Goal: Task Accomplishment & Management: Manage account settings

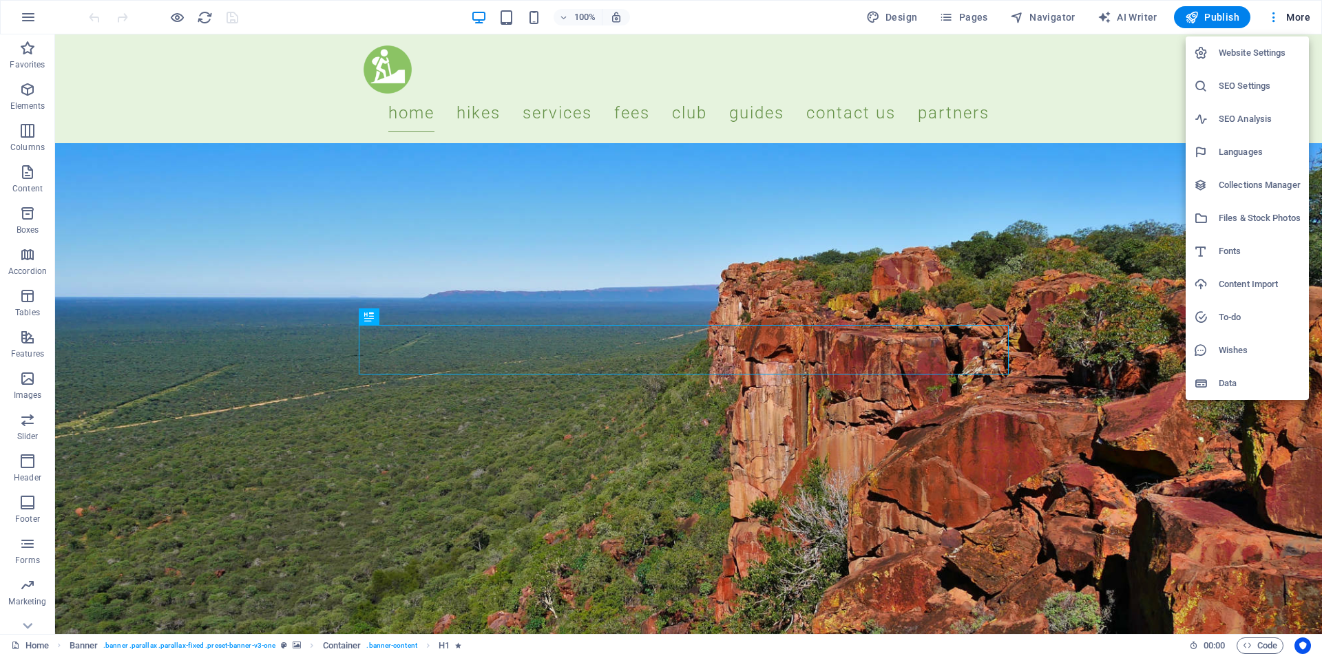
click at [1247, 187] on h6 "Collections Manager" at bounding box center [1259, 185] width 82 height 17
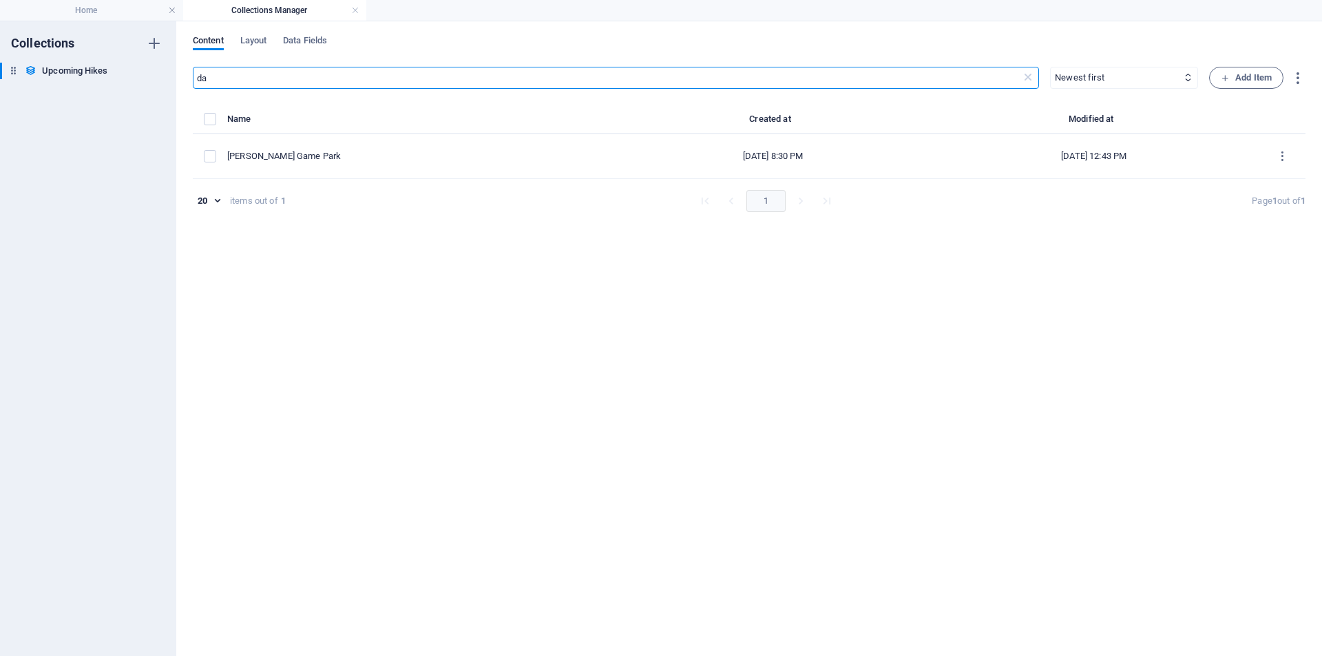
type input "d"
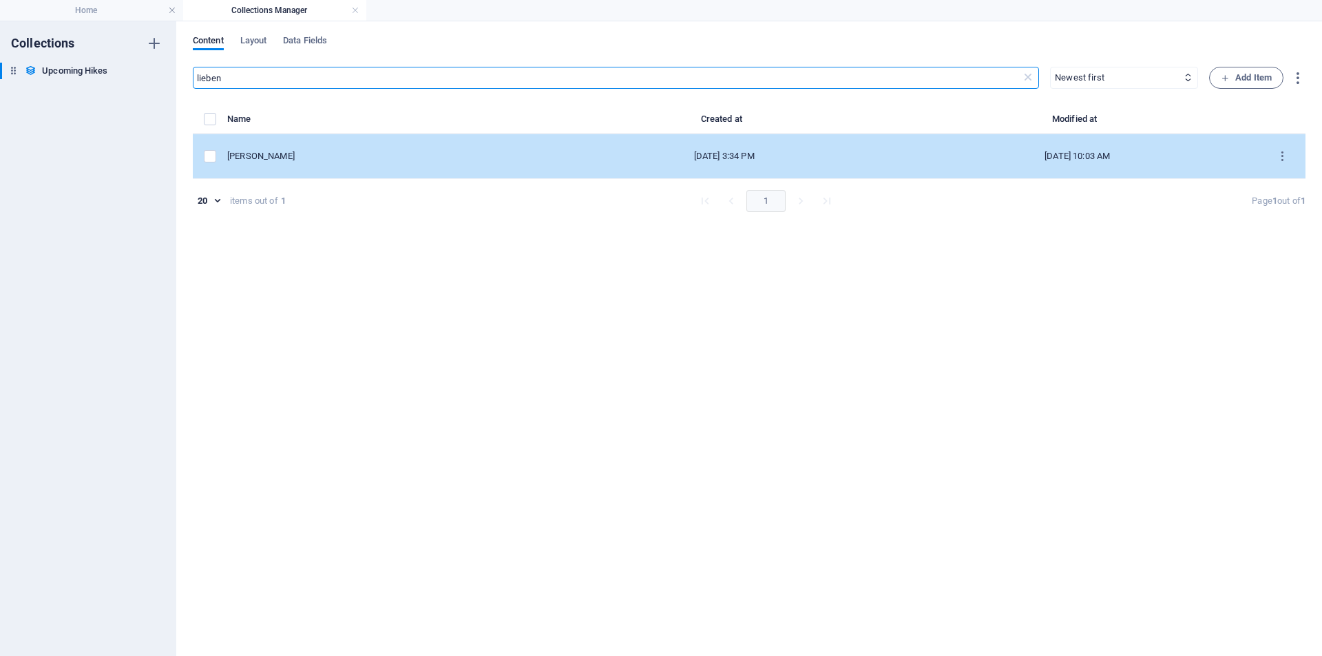
type input "lieben"
click at [304, 145] on td "[PERSON_NAME]" at bounding box center [390, 156] width 326 height 45
select select "[PERSON_NAME]"
select select "Moderate to difficult (NOT FOR BEGINNERS)"
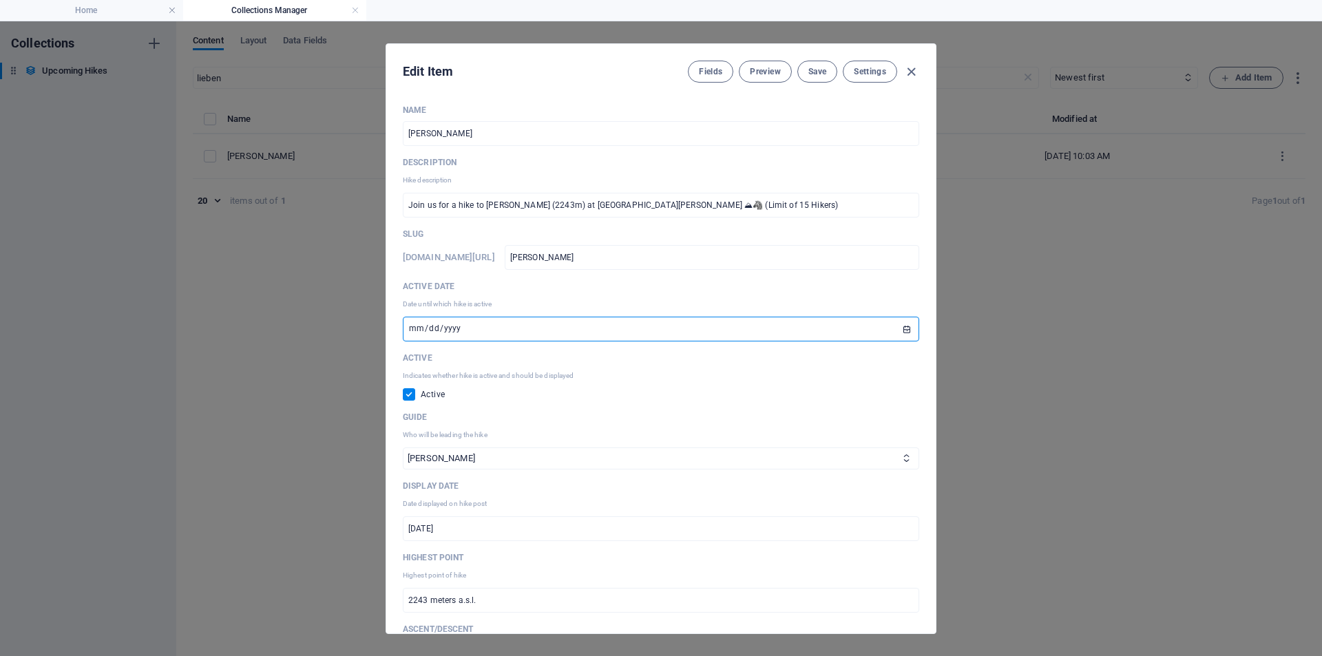
click at [527, 324] on input "[DATE]" at bounding box center [661, 329] width 516 height 25
click at [904, 332] on input "[DATE]" at bounding box center [661, 329] width 516 height 25
type input "[DATE]"
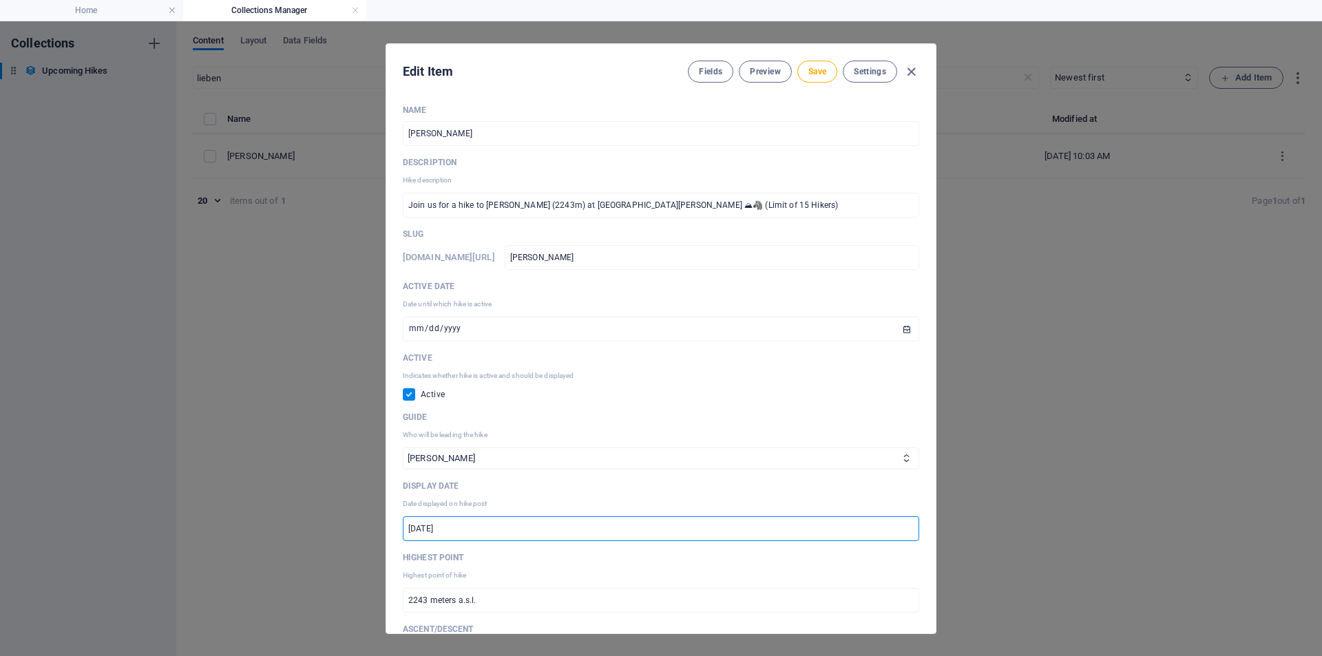
drag, startPoint x: 515, startPoint y: 527, endPoint x: 392, endPoint y: 525, distance: 122.6
click at [394, 527] on div "Name [PERSON_NAME] ​ Description Hike description Join us for a hike to [GEOGRA…" at bounding box center [660, 364] width 549 height 540
paste input "[DATE]"
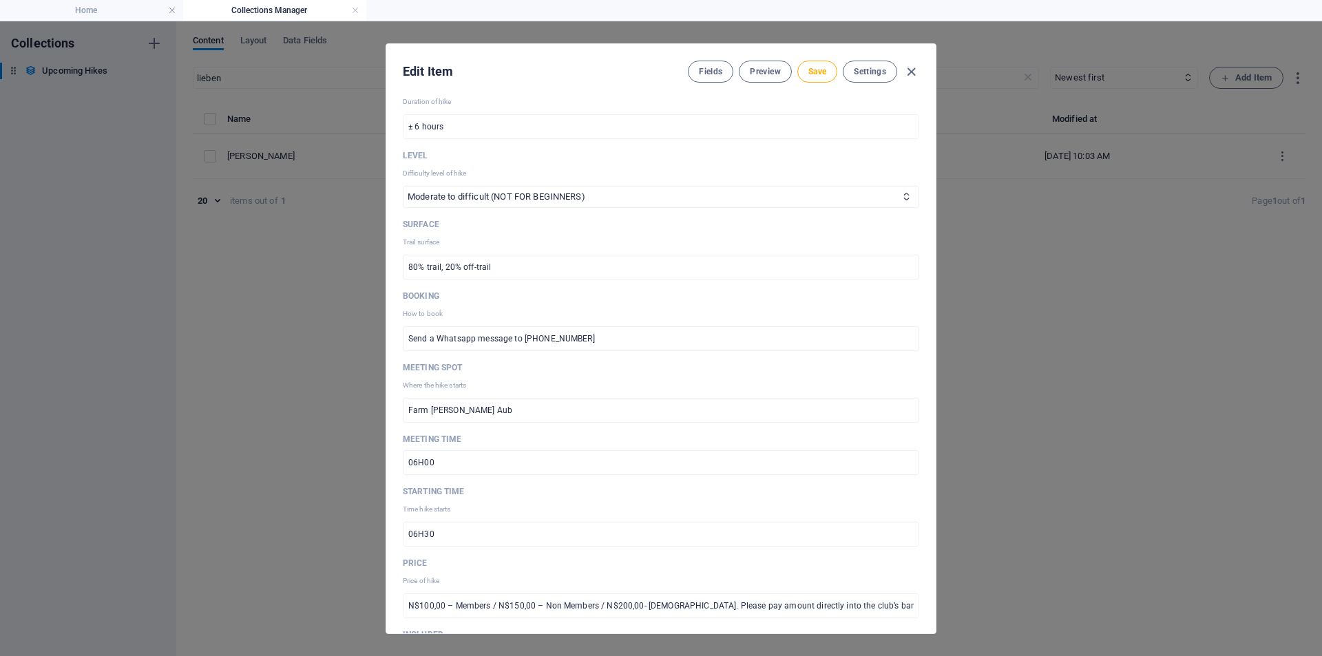
scroll to position [757, 0]
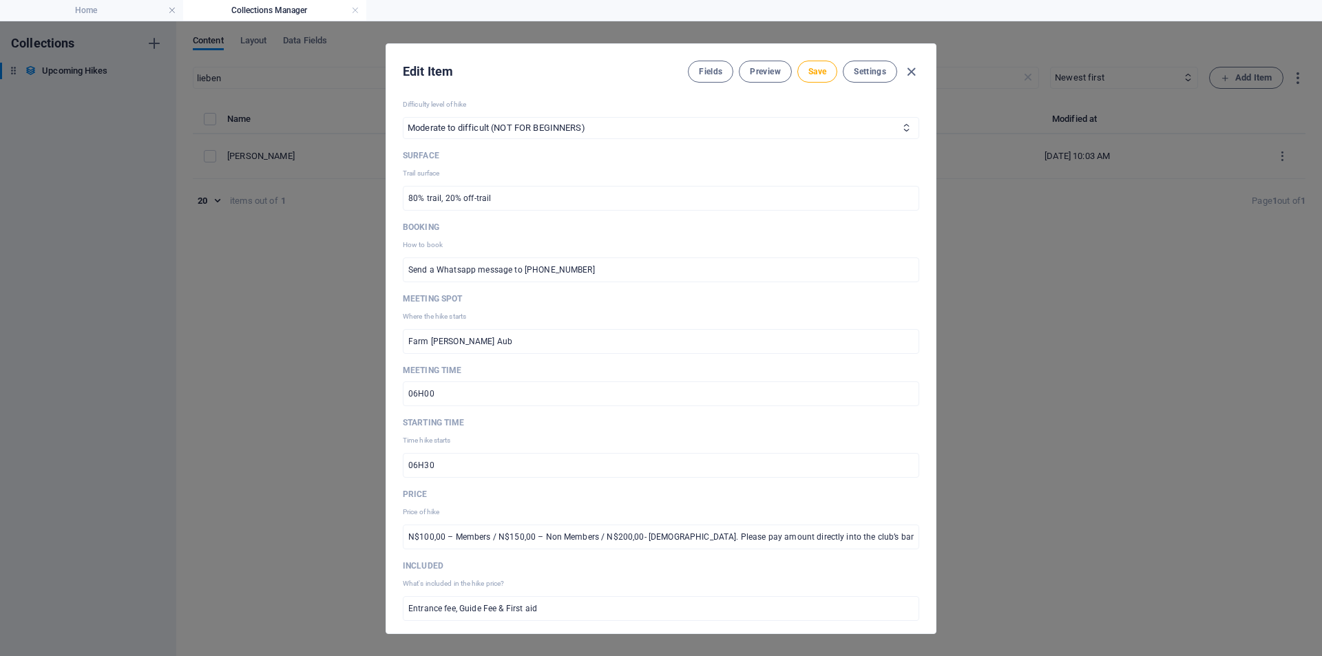
type input "[DATE]"
drag, startPoint x: 423, startPoint y: 391, endPoint x: 460, endPoint y: 391, distance: 37.2
click at [460, 391] on input "06H00" at bounding box center [661, 393] width 516 height 25
type input "06H15"
drag, startPoint x: 425, startPoint y: 466, endPoint x: 463, endPoint y: 464, distance: 38.6
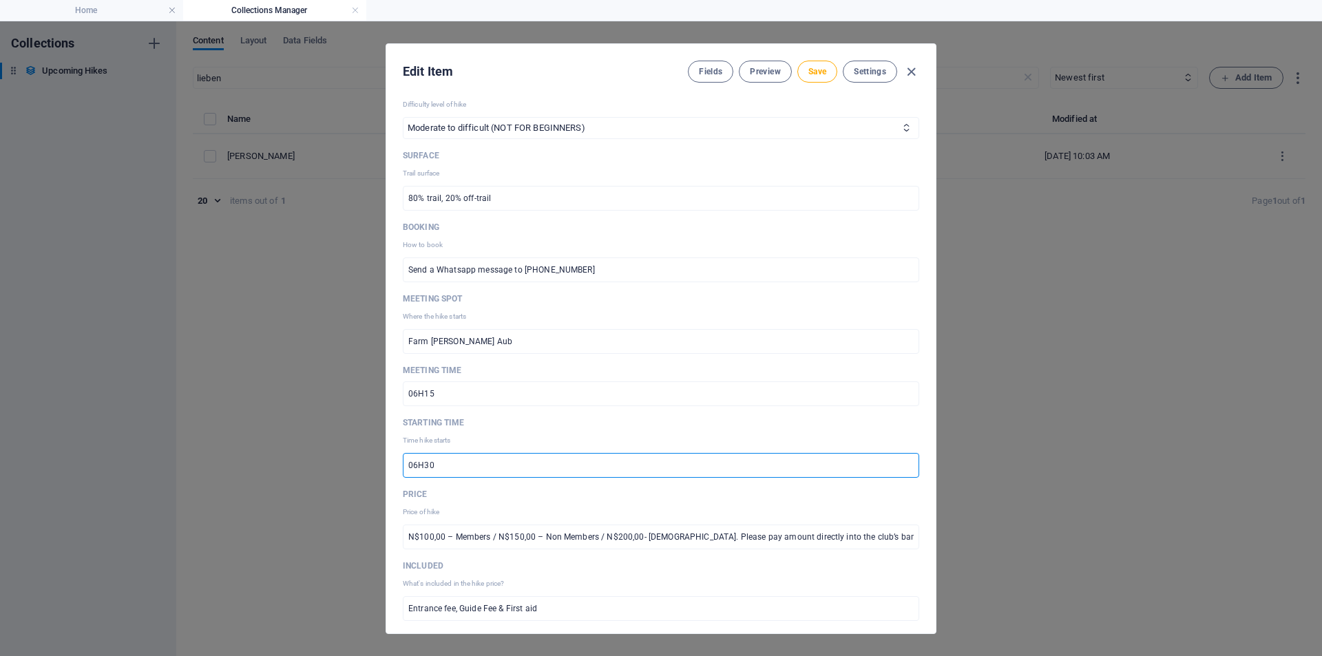
click at [463, 464] on input "06H30" at bounding box center [661, 465] width 516 height 25
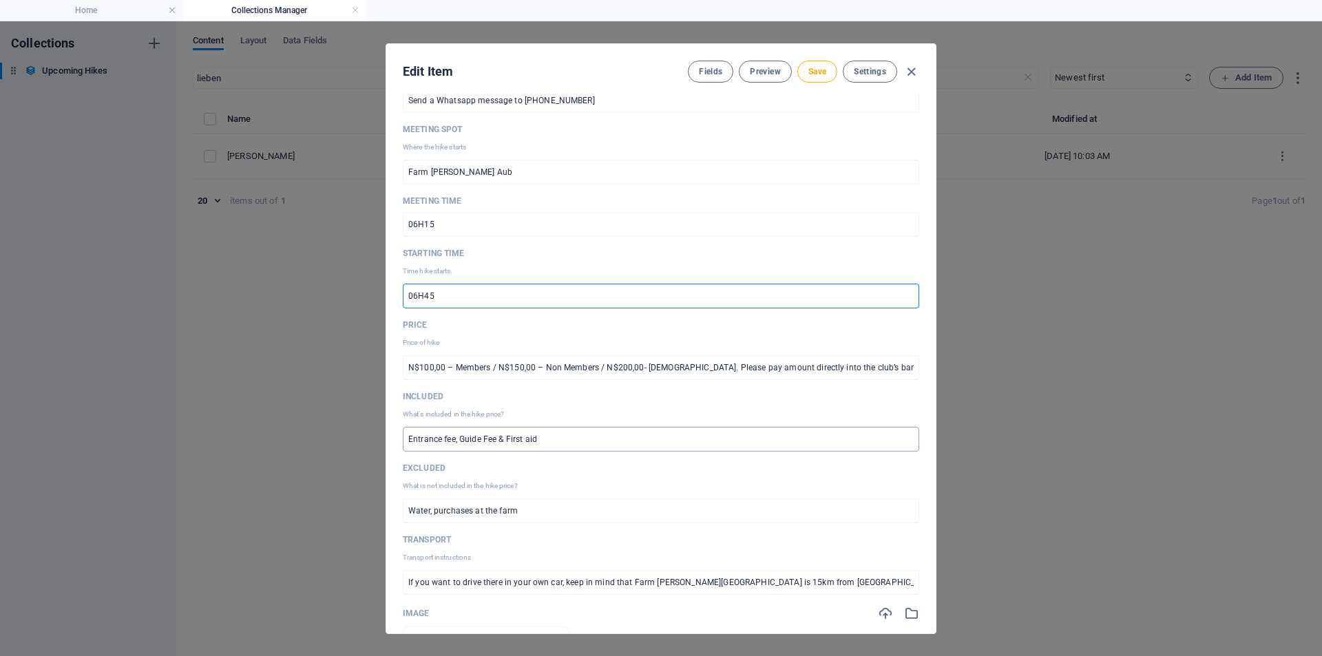
scroll to position [964, 0]
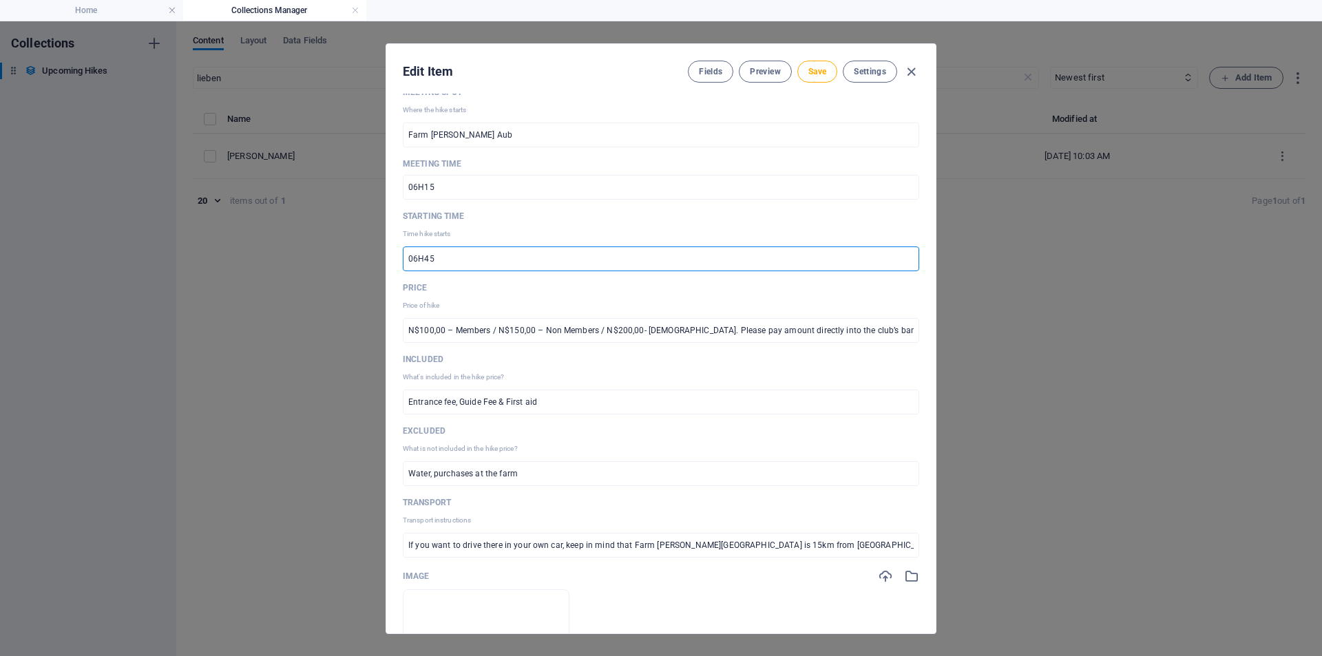
type input "06H45"
click at [469, 330] on input "N$100,00 – Members / N$150,00 – Non Members / N$200,00- [DEMOGRAPHIC_DATA]. Ple…" at bounding box center [661, 330] width 516 height 25
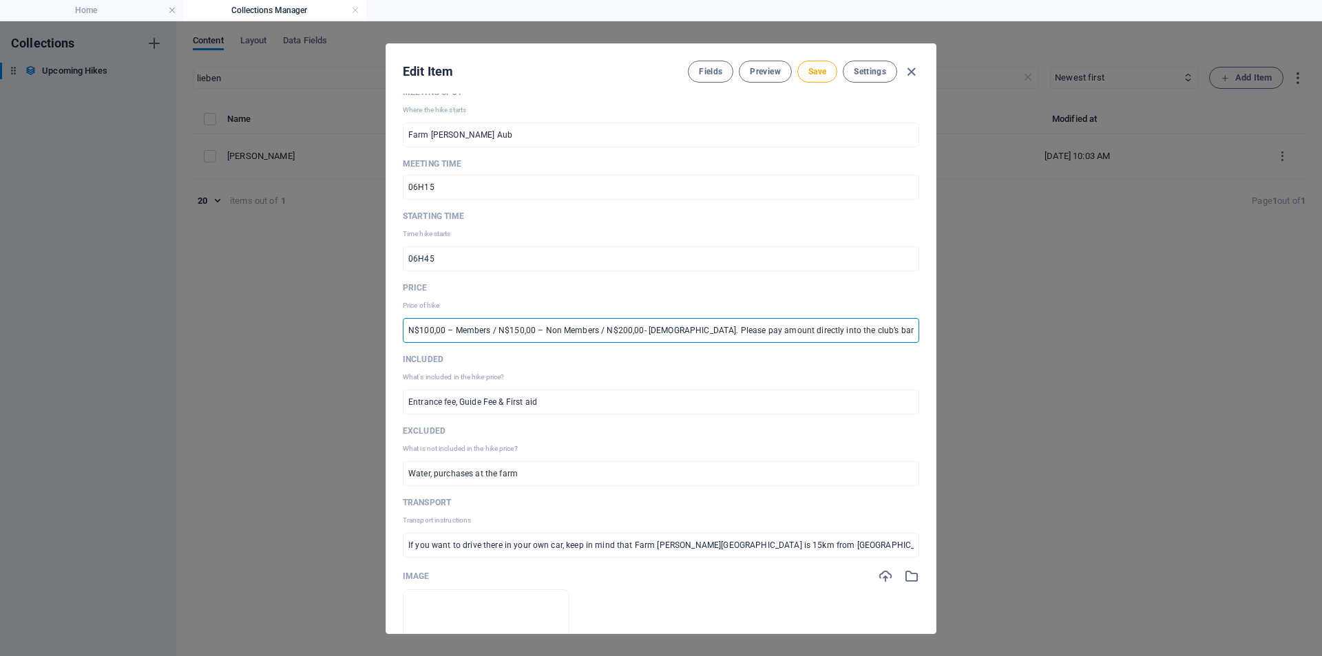
paste input "(Members), N$150 (Non-Members), N$200 (Foreigners); pay to Let’s Go Hiking [GEO…"
type input "N$100 (Members), N$150 (Non-Members), N$200 (Foreigners); pay to Let’s Go Hikin…"
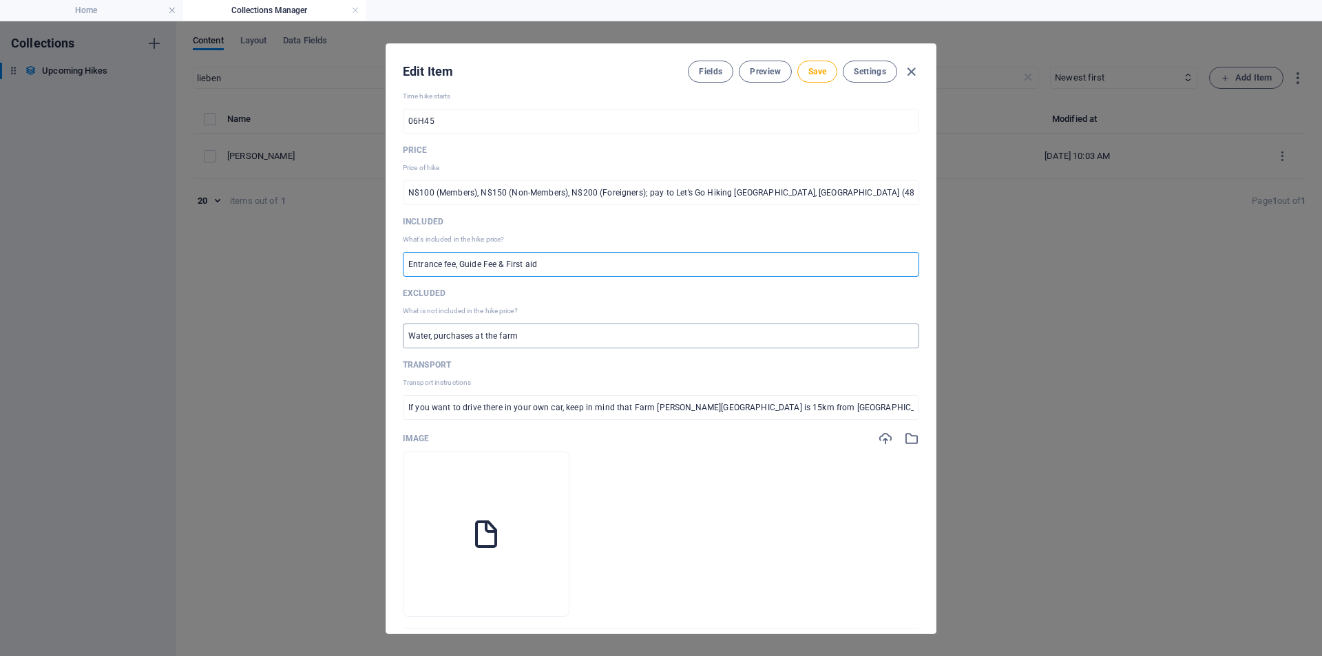
scroll to position [1170, 0]
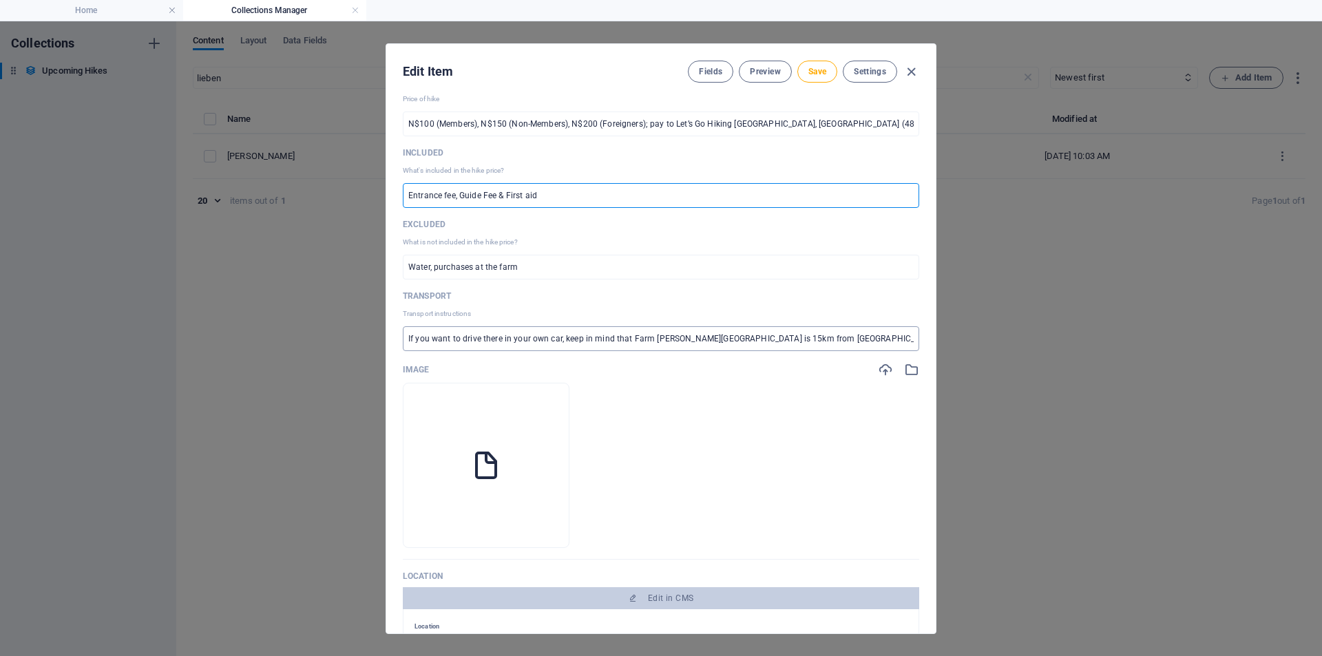
click at [472, 332] on input "If you want to drive there in your own car, keep in mind that Farm [PERSON_NAME…" at bounding box center [661, 338] width 516 height 25
click at [597, 340] on input "If you want to drive there in your own car, keep in mind that Farm [PERSON_NAME…" at bounding box center [661, 338] width 516 height 25
paste input "Farm [PERSON_NAME][GEOGRAPHIC_DATA] is 15km from [GEOGRAPHIC_DATA] with a 2km g…"
type input "Farm [PERSON_NAME][GEOGRAPHIC_DATA] is 15km from [GEOGRAPHIC_DATA] with a 2km g…"
click at [810, 68] on span "Save" at bounding box center [817, 71] width 18 height 11
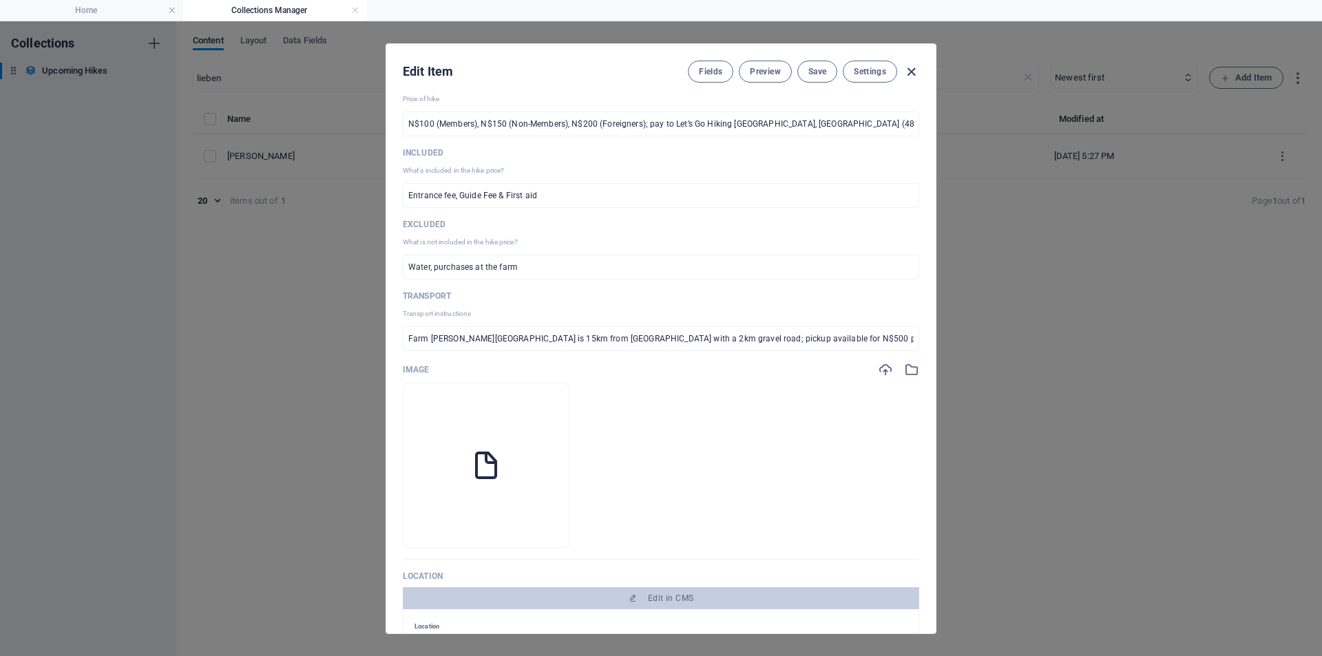
click at [909, 72] on icon "button" at bounding box center [911, 72] width 16 height 16
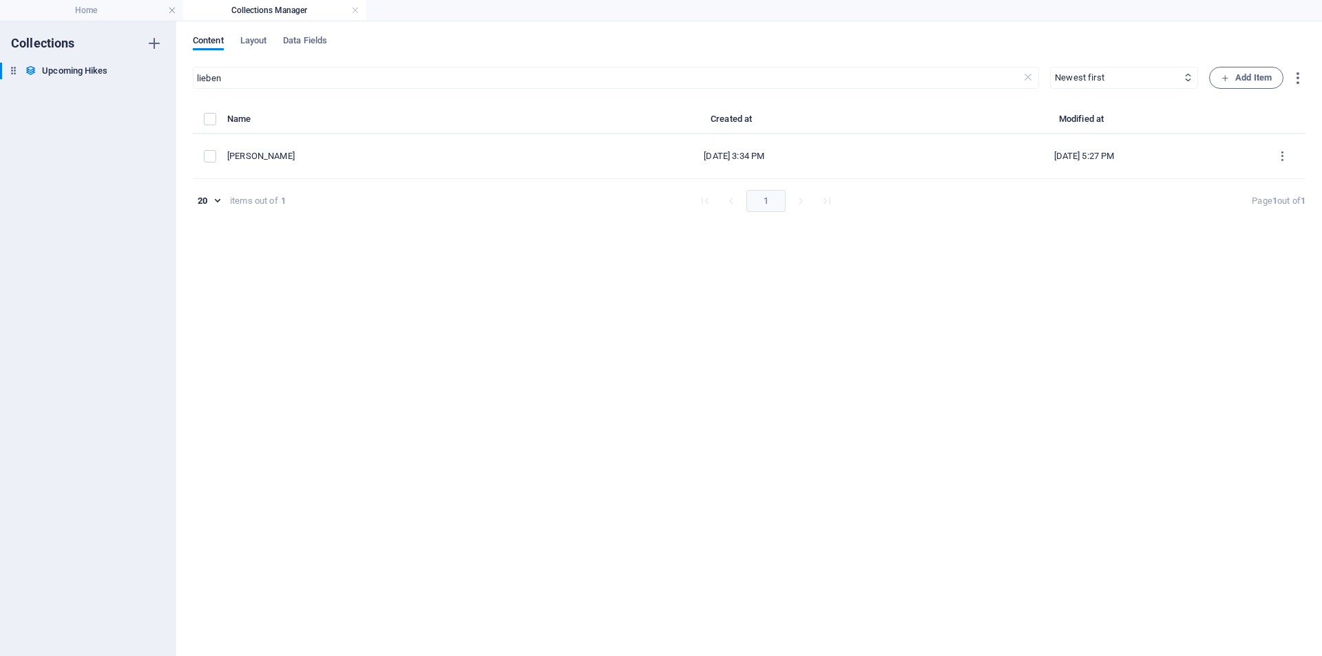
type input "[DATE]"
checkbox input "false"
type input "[PERSON_NAME]"
drag, startPoint x: 276, startPoint y: 81, endPoint x: 134, endPoint y: 67, distance: 142.5
click at [134, 67] on div "Collections Upcoming Hikes Upcoming Hikes Content Layout Data Fields lieben ​ N…" at bounding box center [661, 338] width 1322 height 635
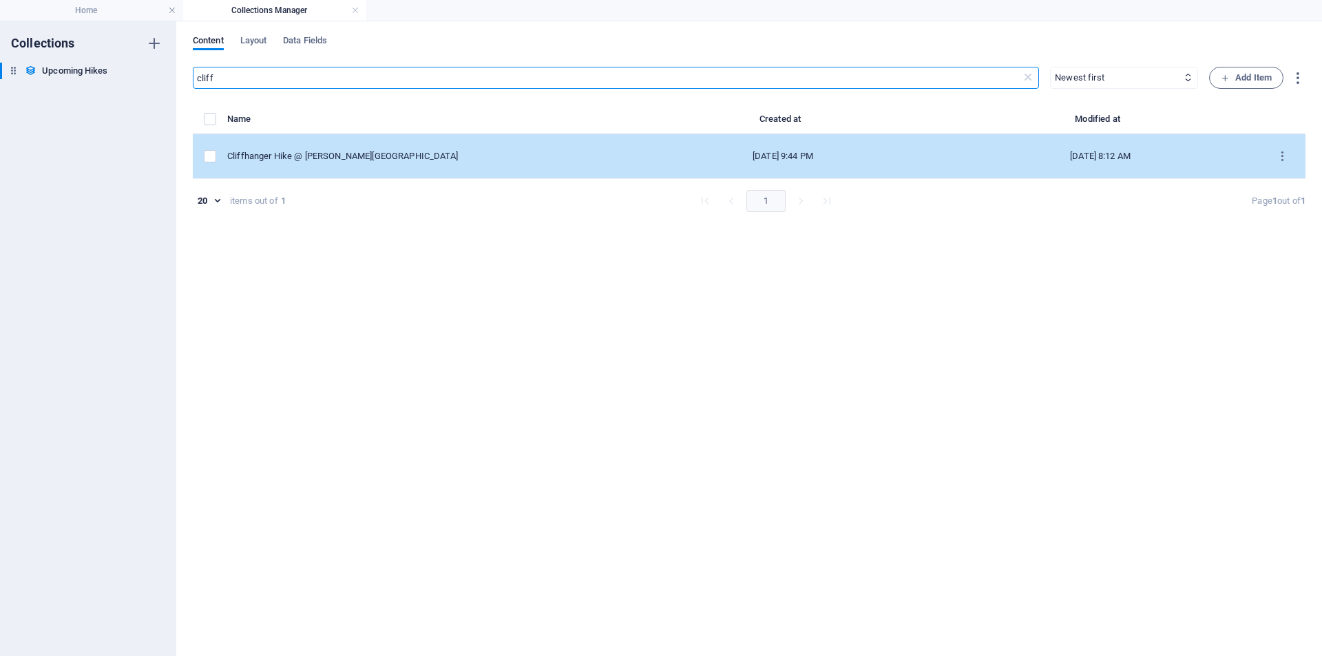
type input "cliff"
click at [389, 157] on div "Cliffhanger Hike @ [PERSON_NAME][GEOGRAPHIC_DATA]" at bounding box center [420, 156] width 386 height 12
select select "[PERSON_NAME]"
select select "Moderate"
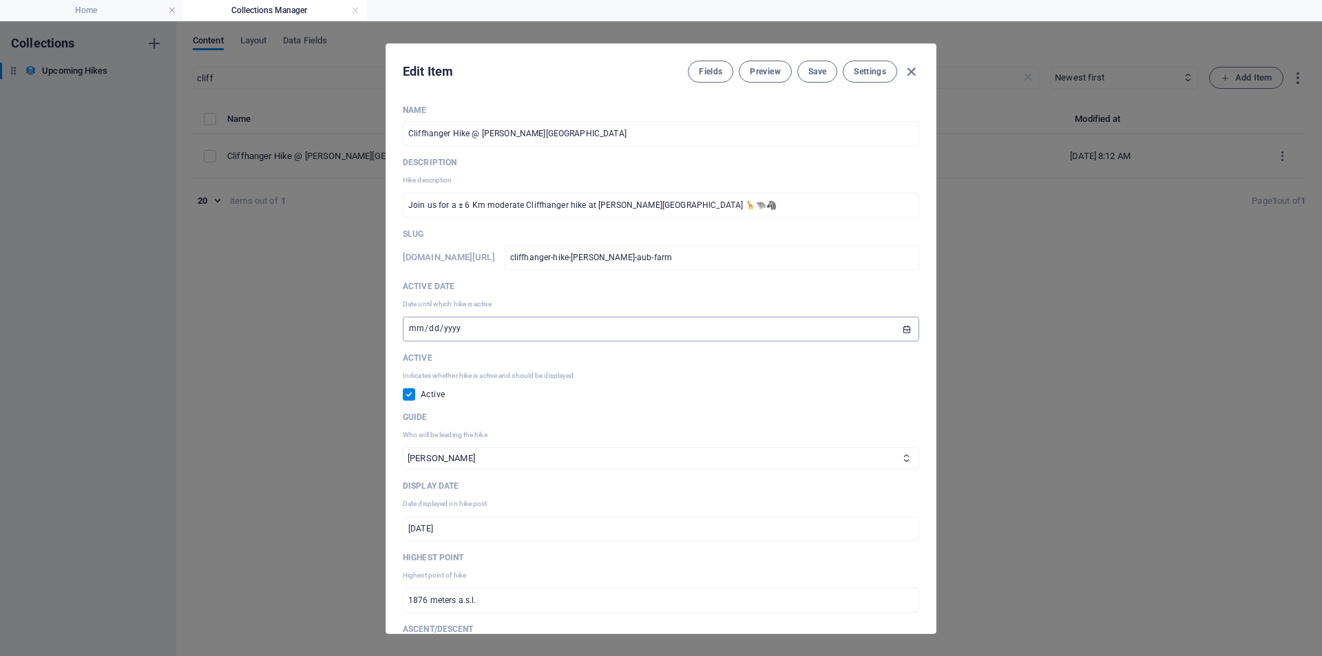
click at [898, 321] on input "[DATE]" at bounding box center [661, 329] width 516 height 25
click at [901, 332] on input "[DATE]" at bounding box center [661, 329] width 516 height 25
type input "[DATE]"
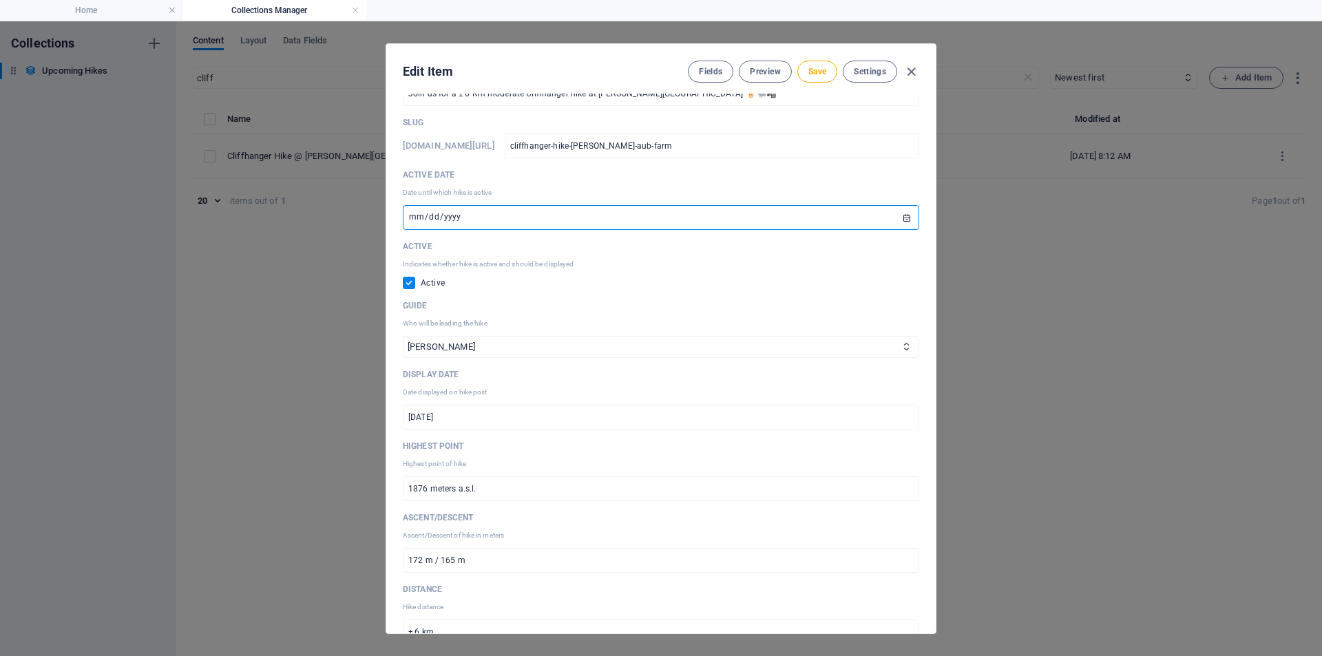
scroll to position [138, 0]
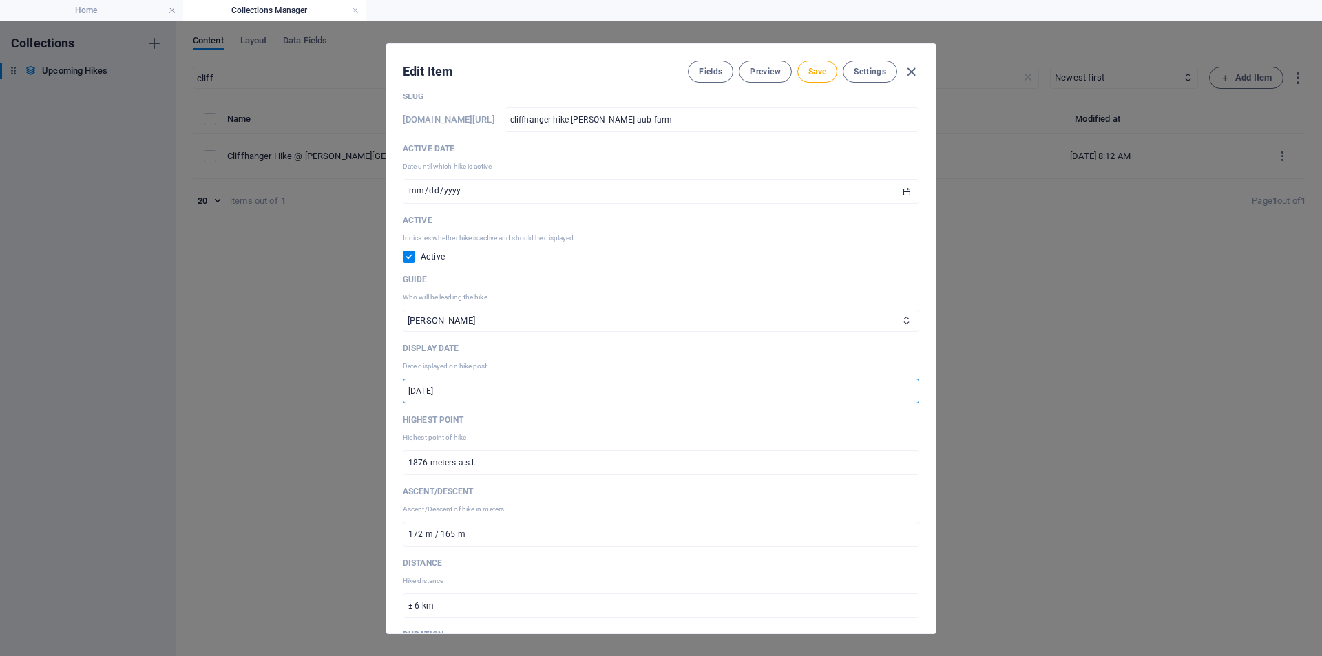
drag, startPoint x: 496, startPoint y: 386, endPoint x: 302, endPoint y: 393, distance: 193.5
click at [302, 393] on div "Edit Item Fields Preview Save Settings Name Cliffhanger Hike @ [PERSON_NAME][GE…" at bounding box center [661, 338] width 1322 height 635
paste input "unday, [DATE]"
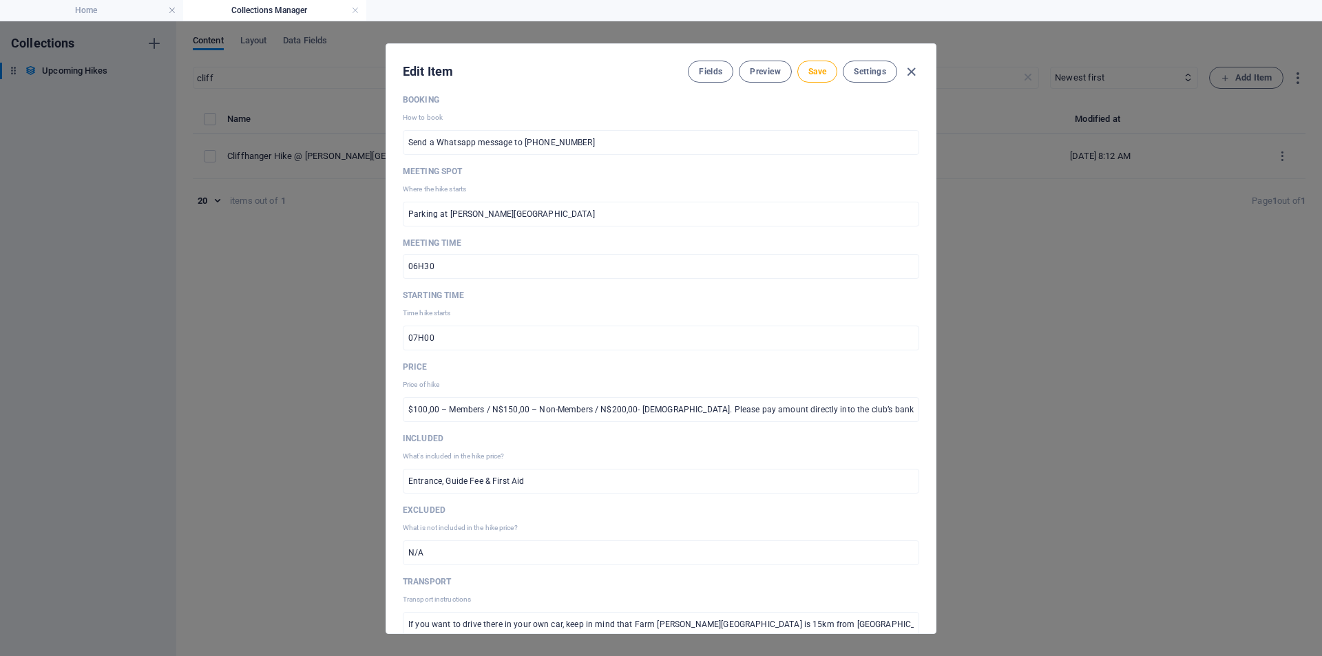
scroll to position [895, 0]
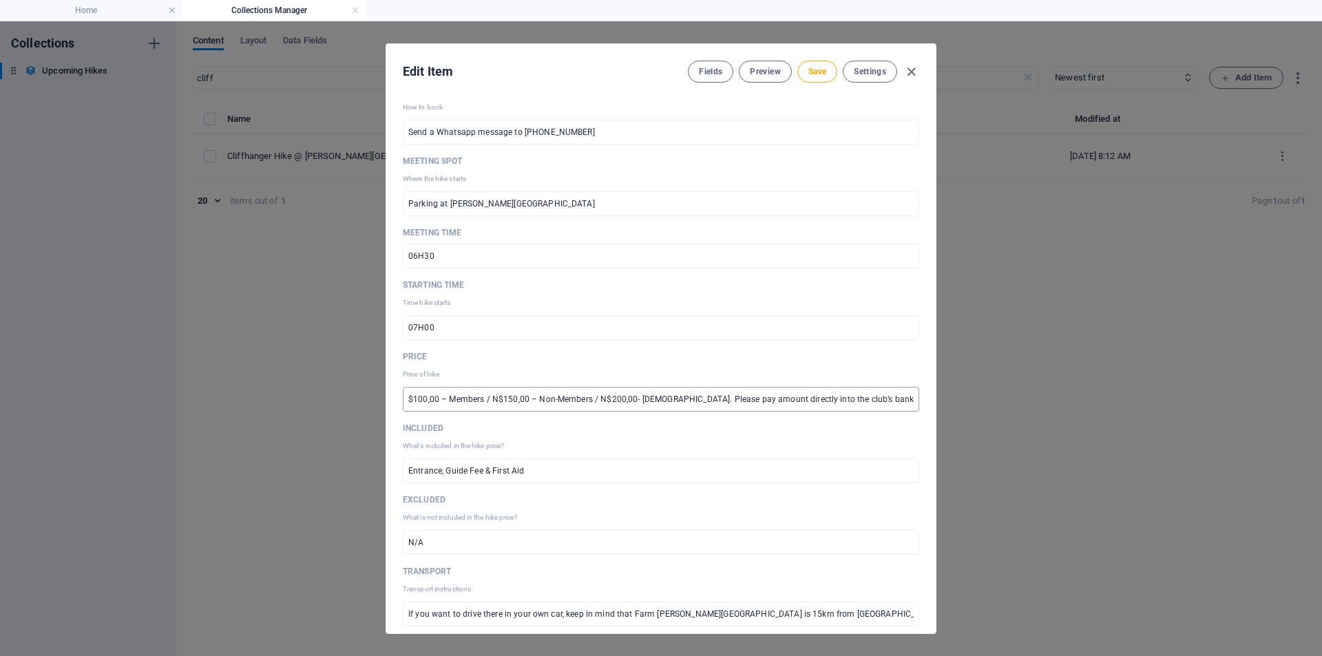
type input "[DATE]"
click at [447, 399] on input "$100,00 – Members / N$150,00 – Non-Members / N$200,00- [DEMOGRAPHIC_DATA]. Plea…" at bounding box center [661, 399] width 516 height 25
click at [589, 399] on input "$100,00 – Members / N$150,00 – Non-Members / N$200,00- [DEMOGRAPHIC_DATA]. Plea…" at bounding box center [661, 399] width 516 height 25
paste input "N$100 (Members), N$150 (Non-Members), N$200 (Foreigners); pay to Let’s Go Hikin…"
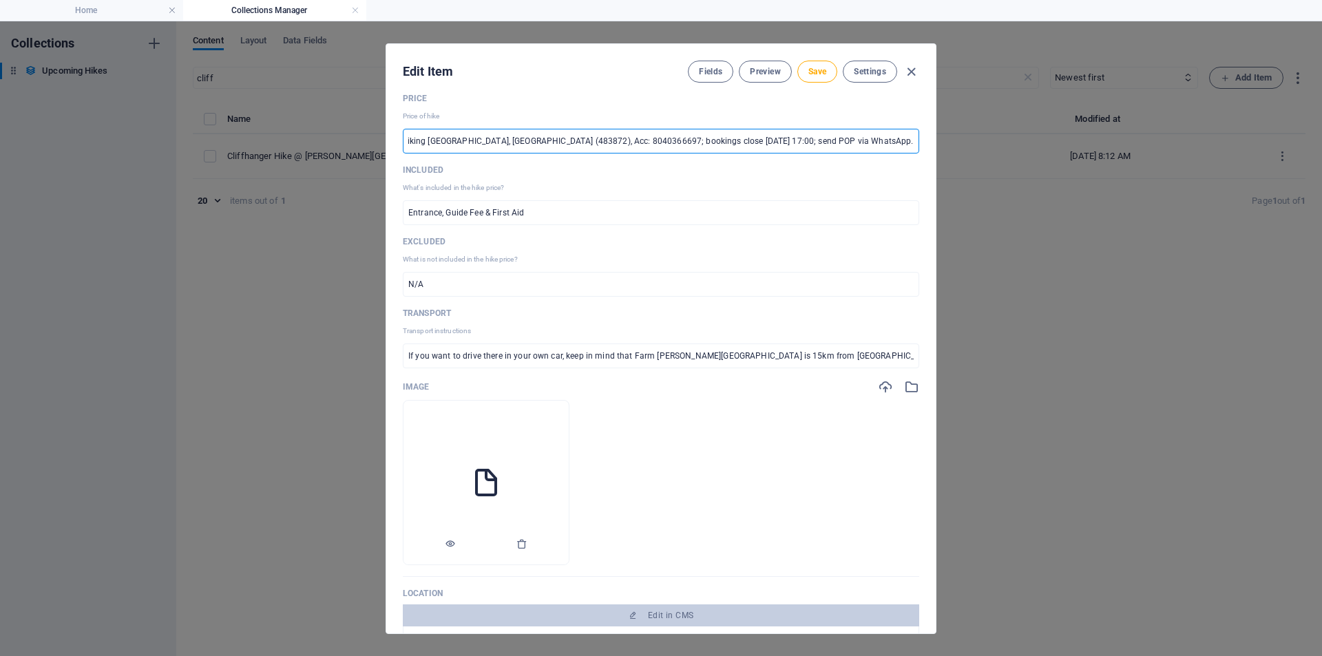
scroll to position [1170, 0]
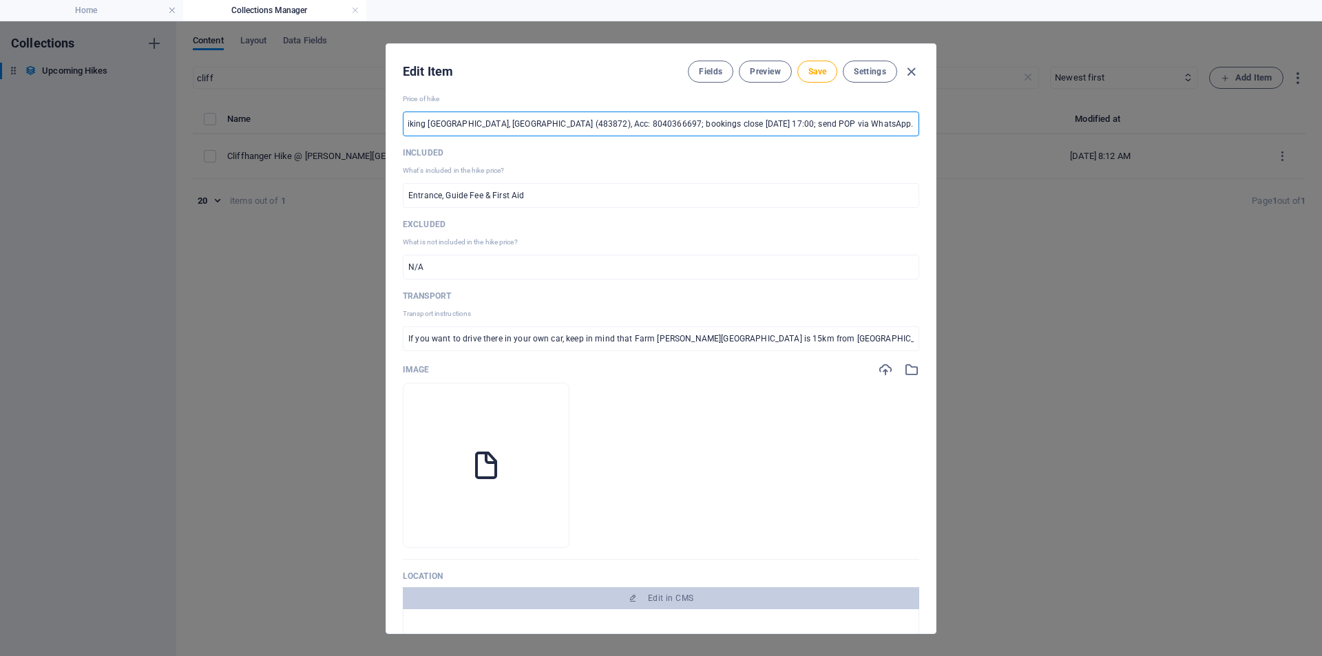
type input "N$100 (Members), N$150 (Non-Members), N$200 (Foreigners); pay to Let’s Go Hikin…"
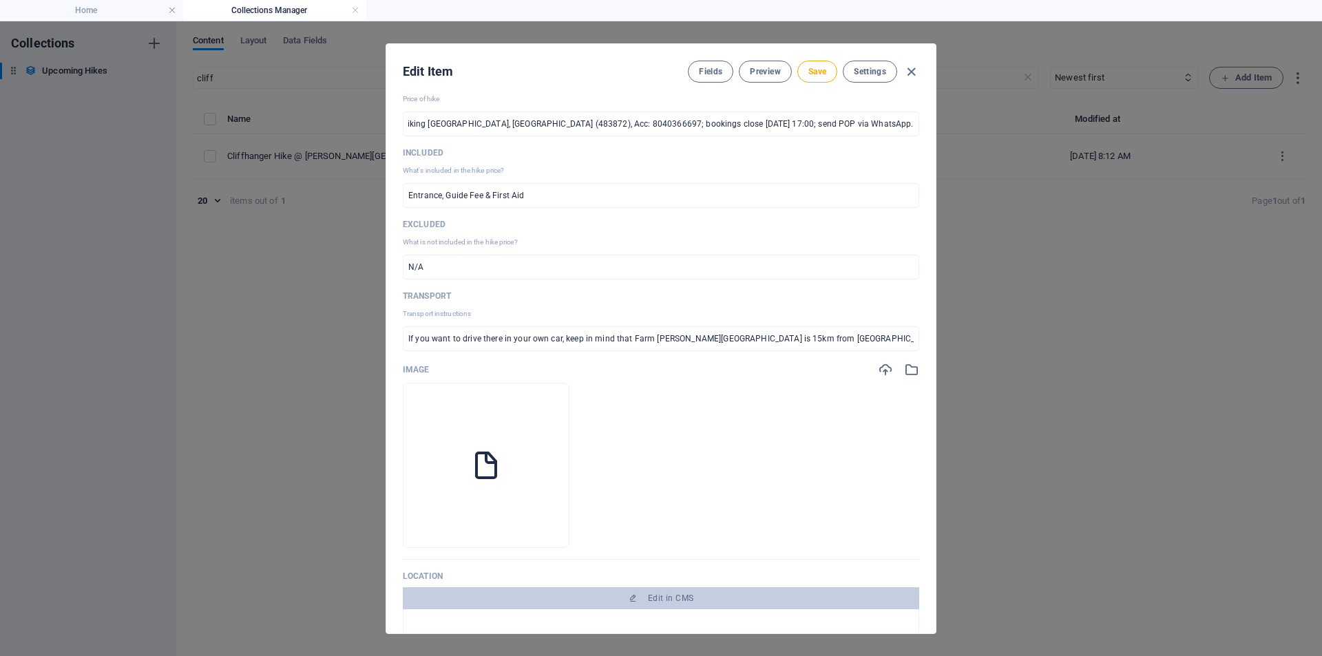
scroll to position [0, 0]
click at [798, 337] on input "If you want to drive there in your own car, keep in mind that Farm [PERSON_NAME…" at bounding box center [661, 338] width 516 height 25
paste input "Farm [PERSON_NAME][GEOGRAPHIC_DATA] is 15km from [GEOGRAPHIC_DATA] with a 2km g…"
click at [743, 335] on input "Farm [PERSON_NAME][GEOGRAPHIC_DATA] is 15km from [GEOGRAPHIC_DATA] with a 2km g…" at bounding box center [661, 338] width 516 height 25
type input "Farm [PERSON_NAME] Aub is 15km from [GEOGRAPHIC_DATA] with a 2km gravel road; p…"
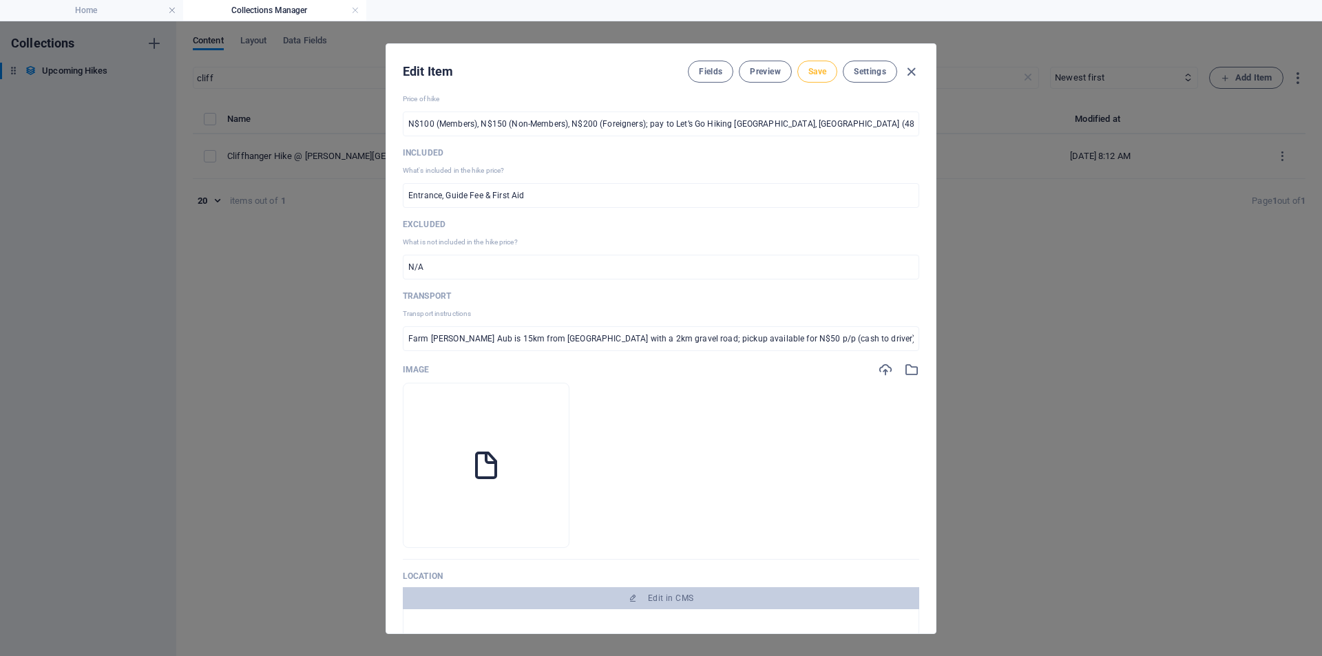
click at [818, 76] on span "Save" at bounding box center [817, 71] width 18 height 11
click at [915, 72] on icon "button" at bounding box center [911, 72] width 16 height 16
type input "[DATE]"
checkbox input "false"
type input "cliffhanger-hike-[PERSON_NAME]-aub-farm"
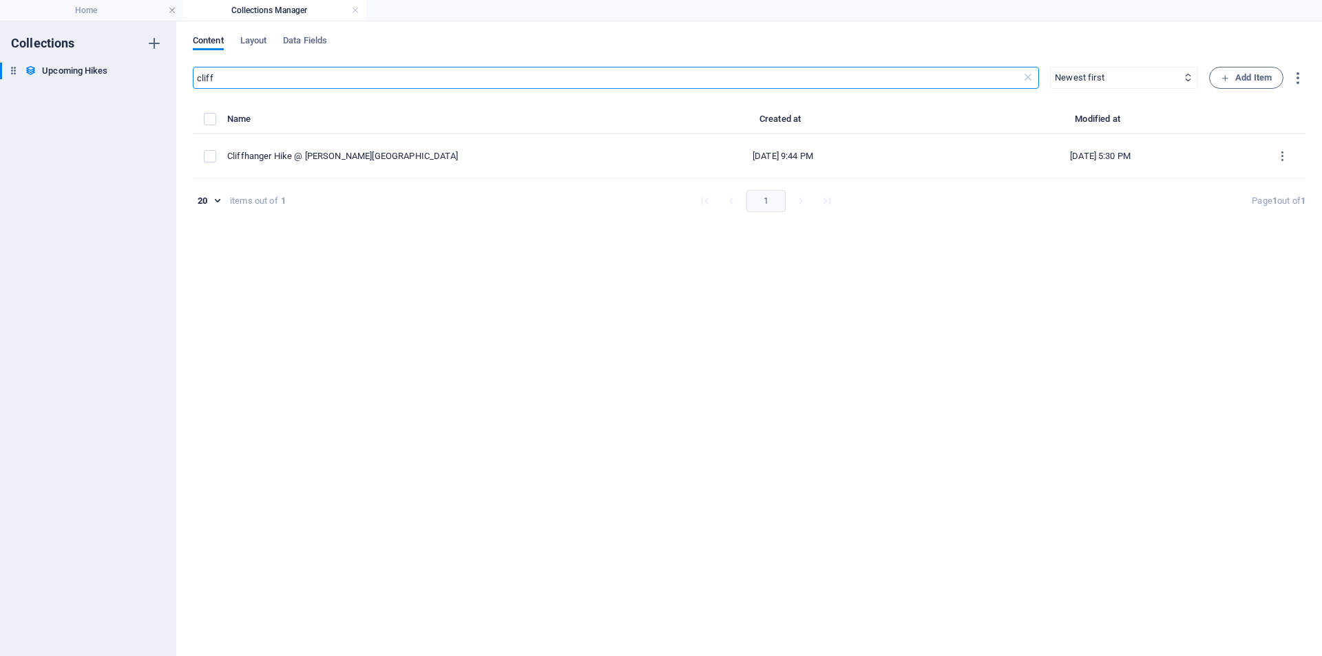
drag, startPoint x: 224, startPoint y: 77, endPoint x: 0, endPoint y: 49, distance: 225.5
click at [19, 70] on div "Collections Upcoming Hikes Upcoming Hikes Content Layout Data [PERSON_NAME] ​ N…" at bounding box center [661, 338] width 1322 height 635
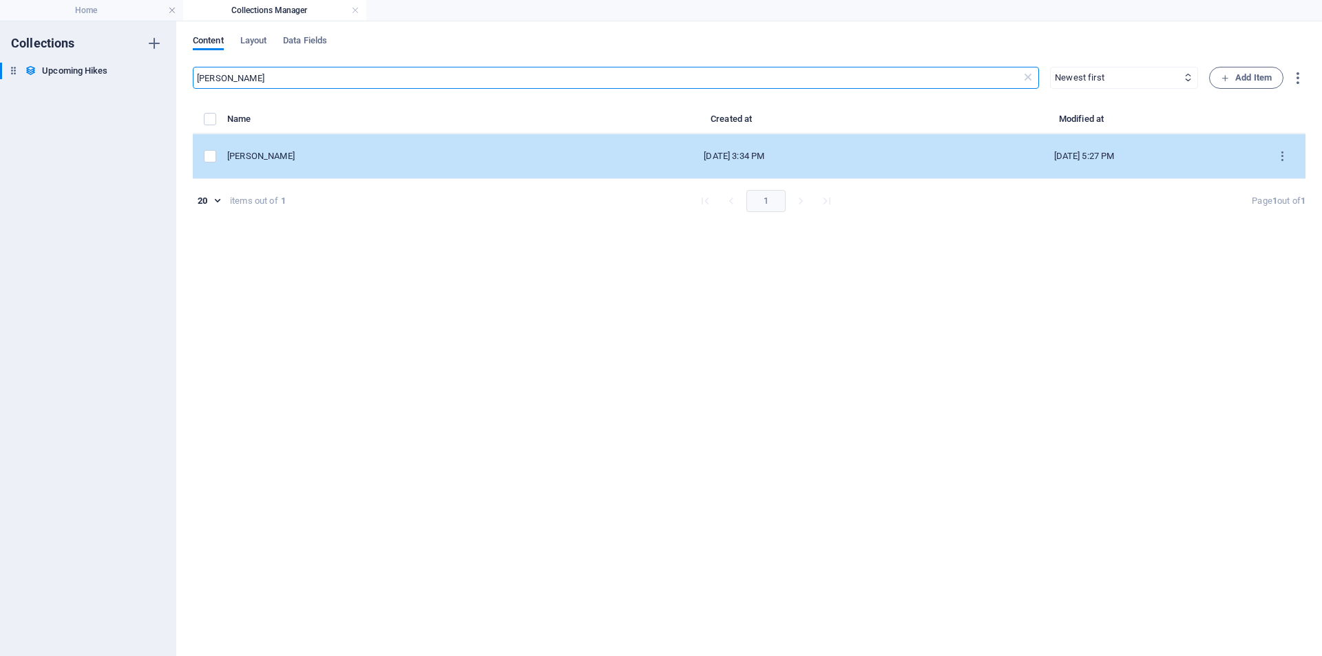
type input "[PERSON_NAME]"
click at [299, 157] on div "[PERSON_NAME]" at bounding box center [387, 156] width 321 height 12
select select "[PERSON_NAME]"
select select "Moderate to difficult (NOT FOR BEGINNERS)"
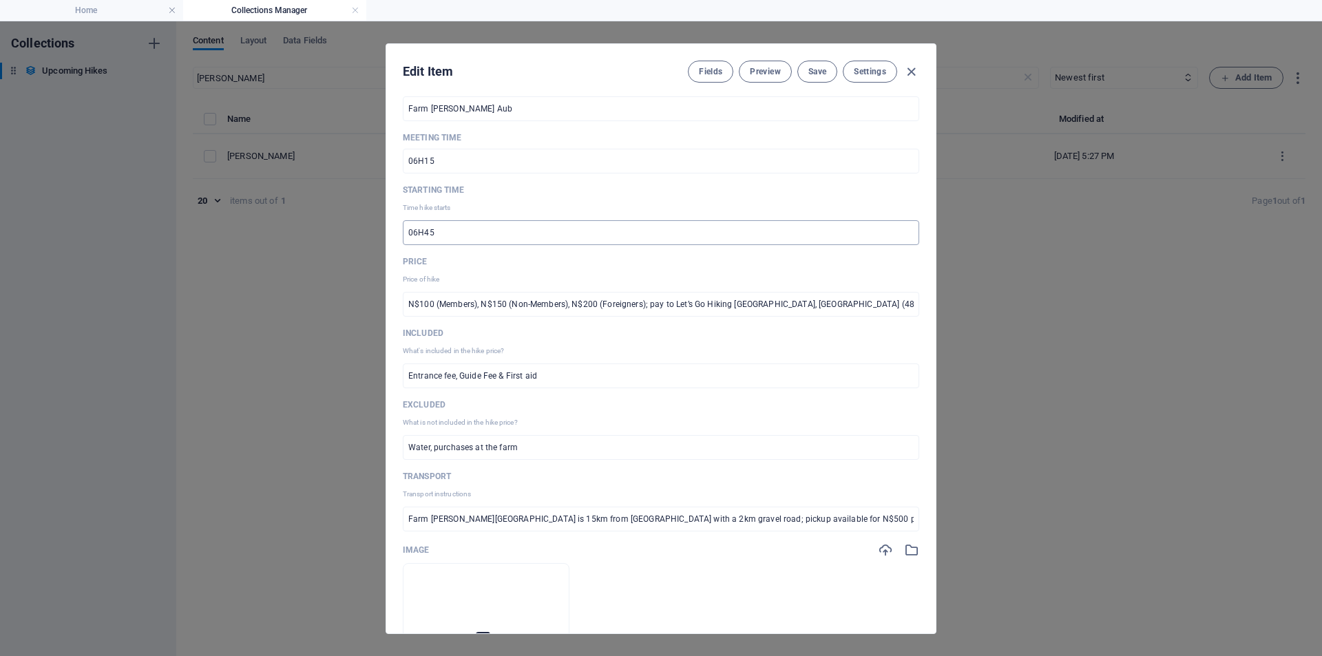
scroll to position [1033, 0]
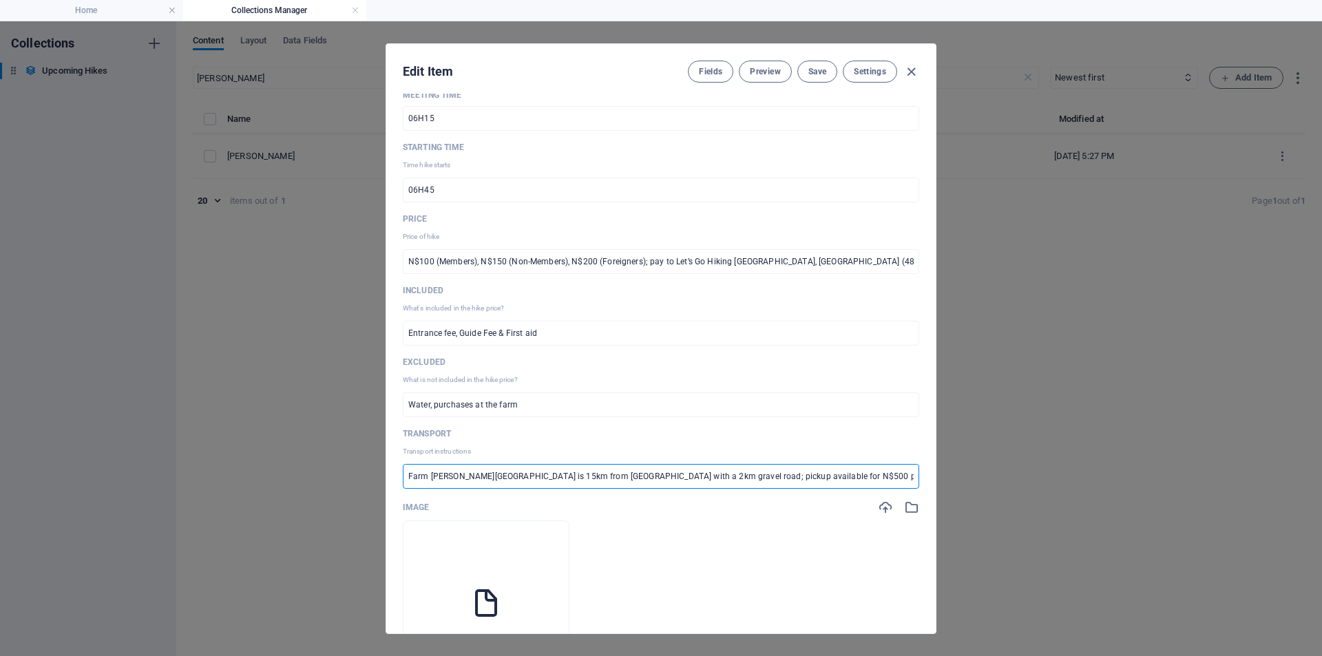
click at [742, 476] on input "Farm [PERSON_NAME][GEOGRAPHIC_DATA] is 15km from [GEOGRAPHIC_DATA] with a 2km g…" at bounding box center [661, 476] width 516 height 25
type input "Farm [PERSON_NAME] Aub is 15km from [GEOGRAPHIC_DATA] with a 2km gravel road; p…"
click at [812, 69] on span "Save" at bounding box center [817, 71] width 18 height 11
click at [907, 75] on icon "button" at bounding box center [911, 72] width 16 height 16
type input "[DATE]"
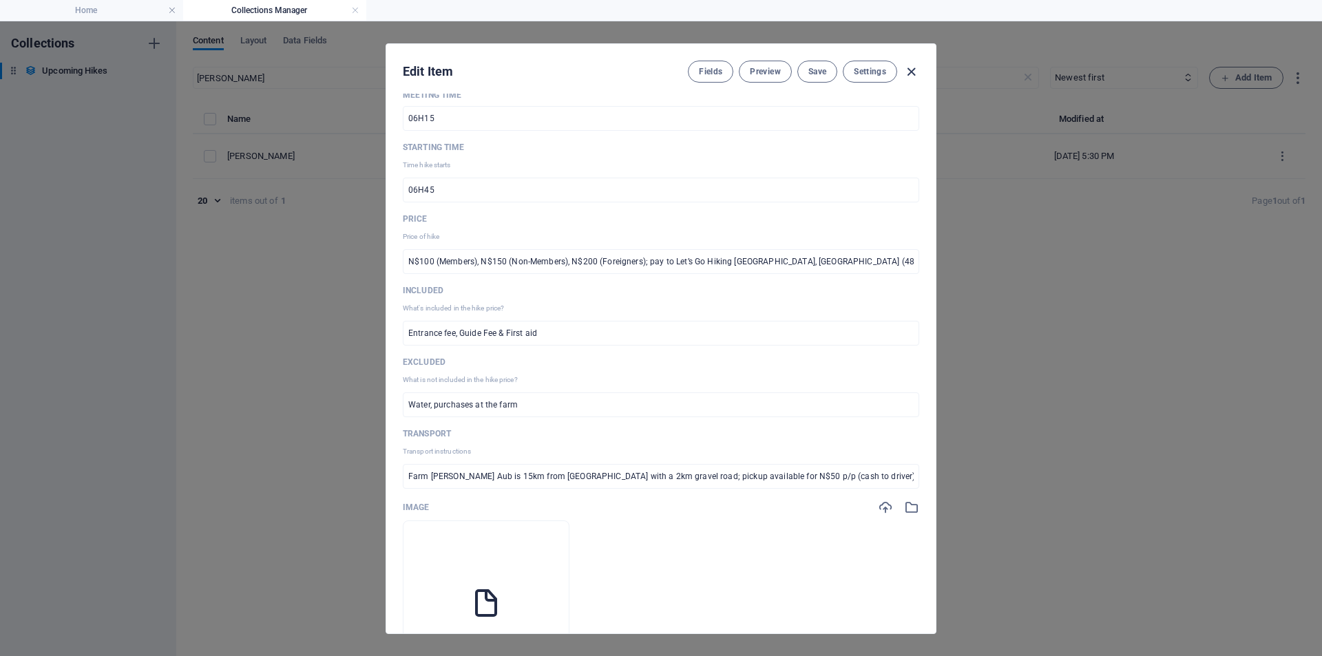
checkbox input "false"
type input "[PERSON_NAME]"
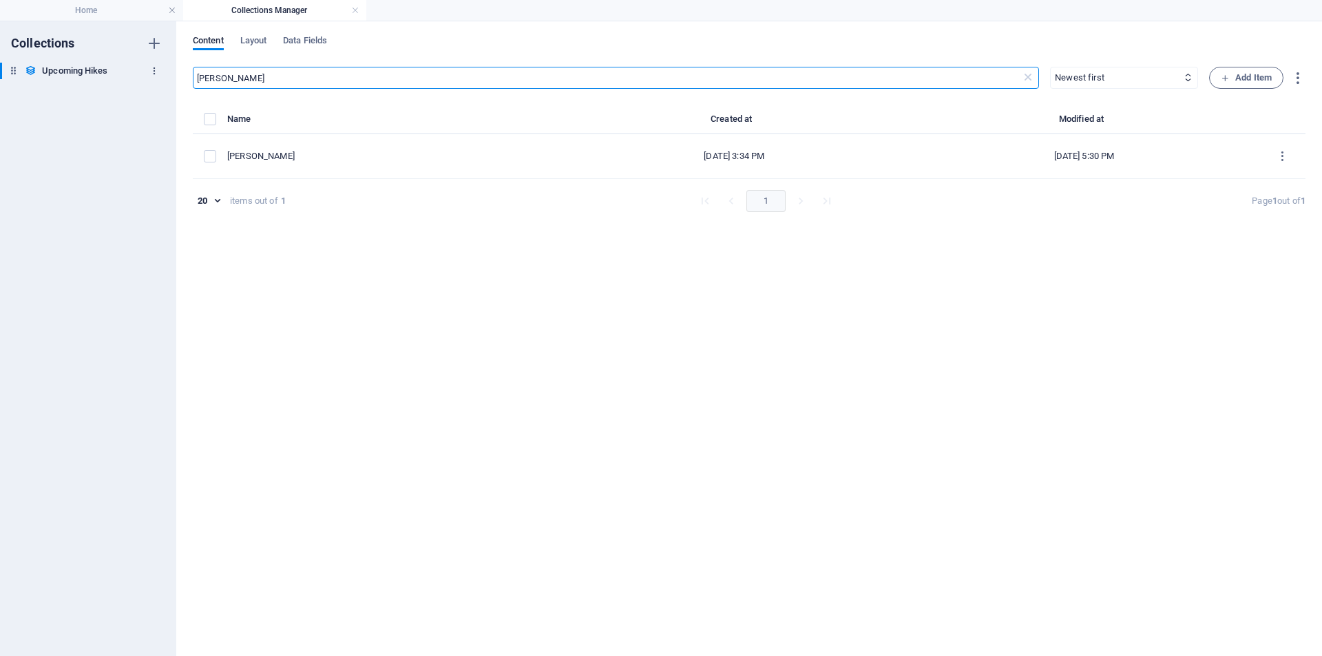
drag, startPoint x: 209, startPoint y: 81, endPoint x: 154, endPoint y: 77, distance: 54.5
click at [154, 77] on div "Collections Upcoming Hikes Upcoming Hikes Content Layout Data Fields [PERSON_NA…" at bounding box center [661, 338] width 1322 height 635
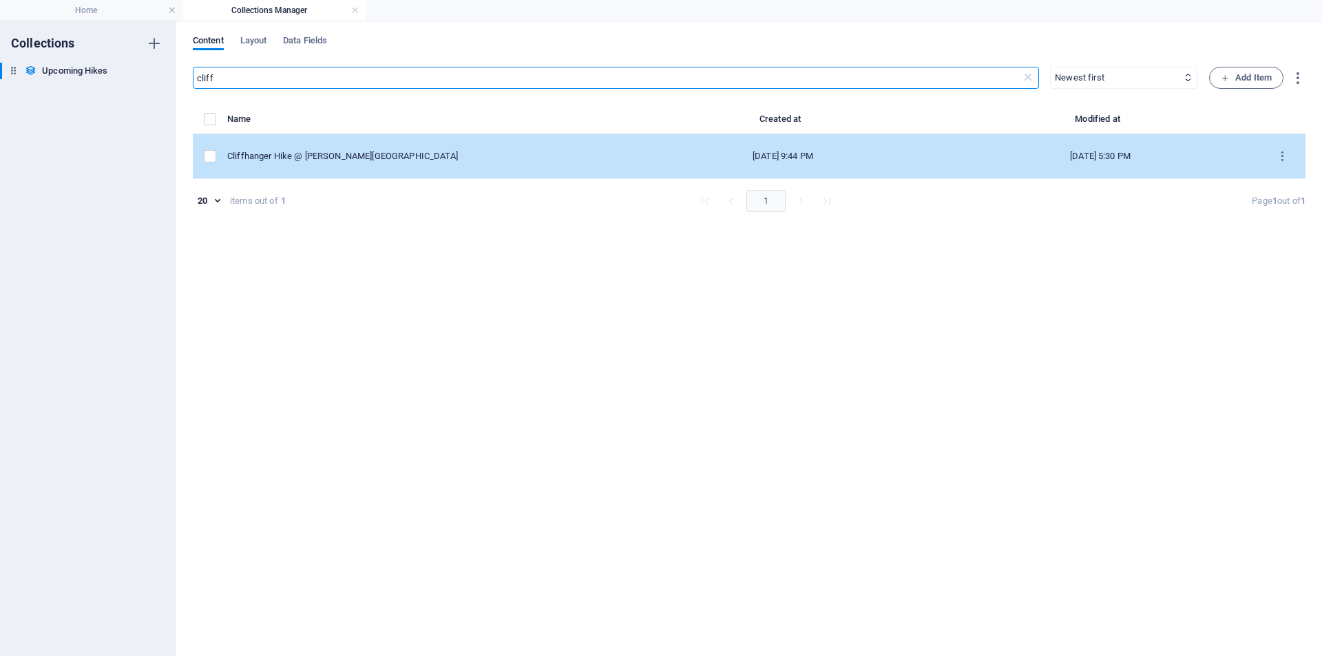
type input "cliff"
click at [317, 147] on td "Cliffhanger Hike @ [PERSON_NAME][GEOGRAPHIC_DATA]" at bounding box center [425, 156] width 397 height 45
select select "[PERSON_NAME]"
select select "Moderate"
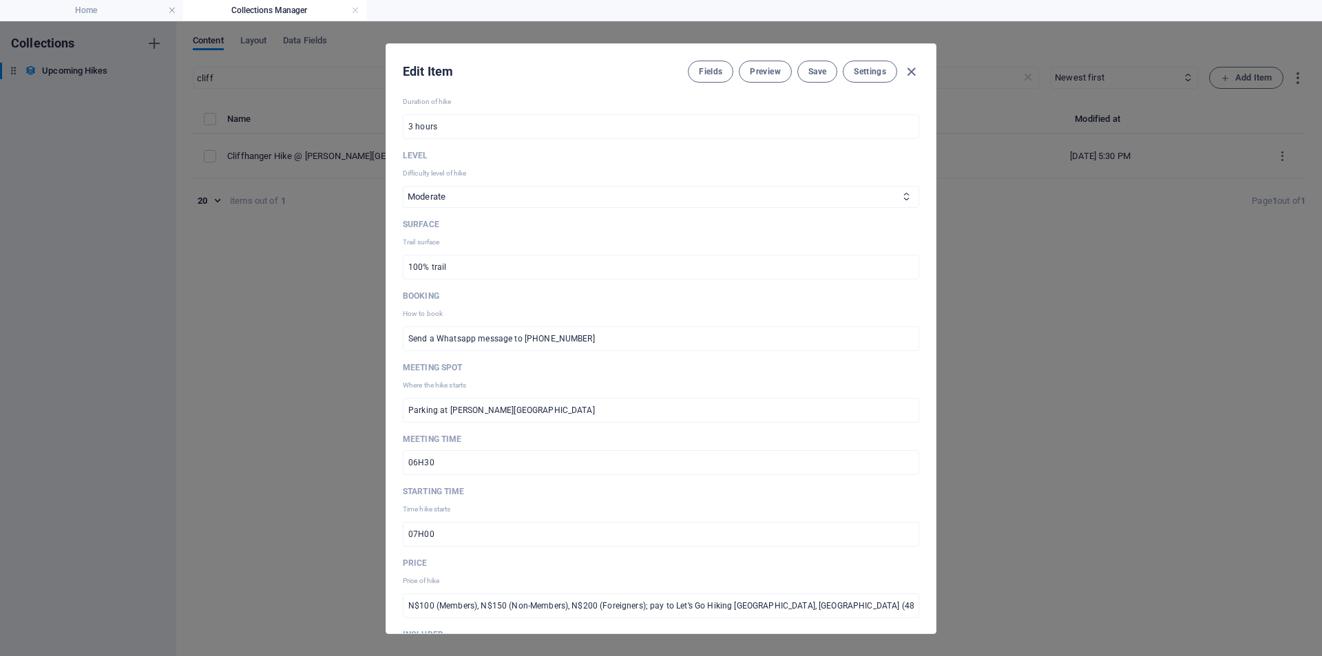
scroll to position [757, 0]
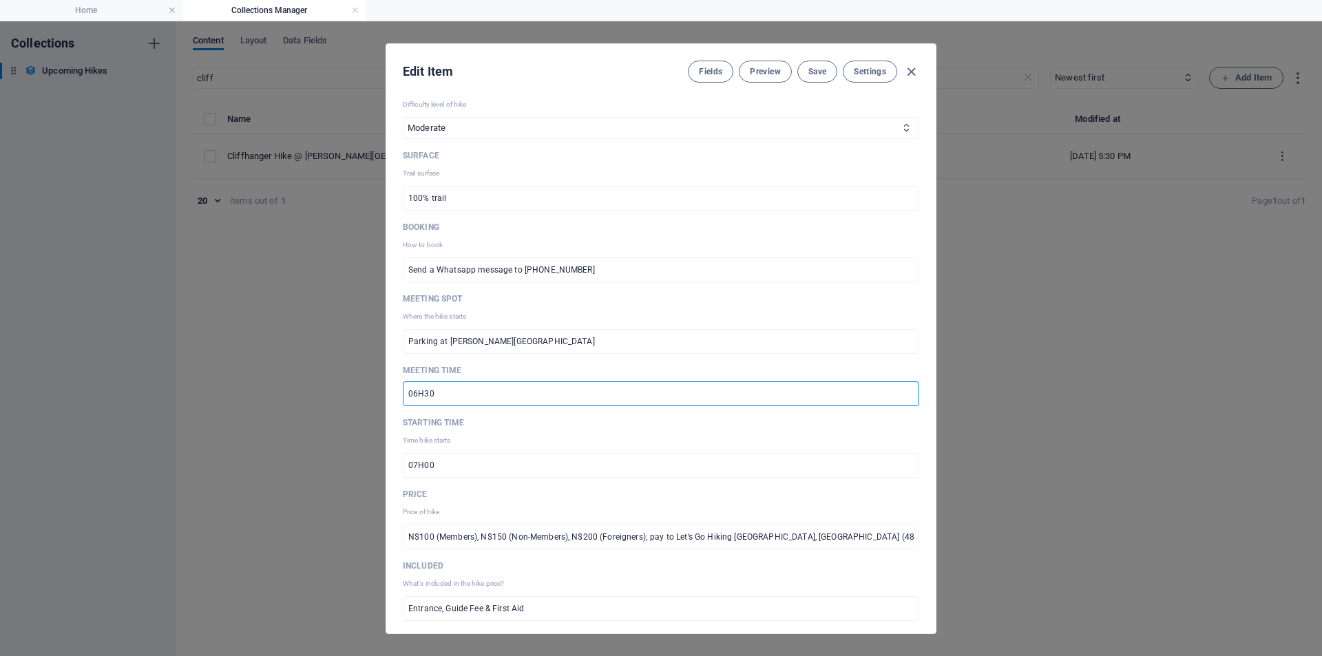
drag, startPoint x: 422, startPoint y: 391, endPoint x: 440, endPoint y: 391, distance: 17.9
click at [440, 391] on input "06H30" at bounding box center [661, 393] width 516 height 25
type input "06H15"
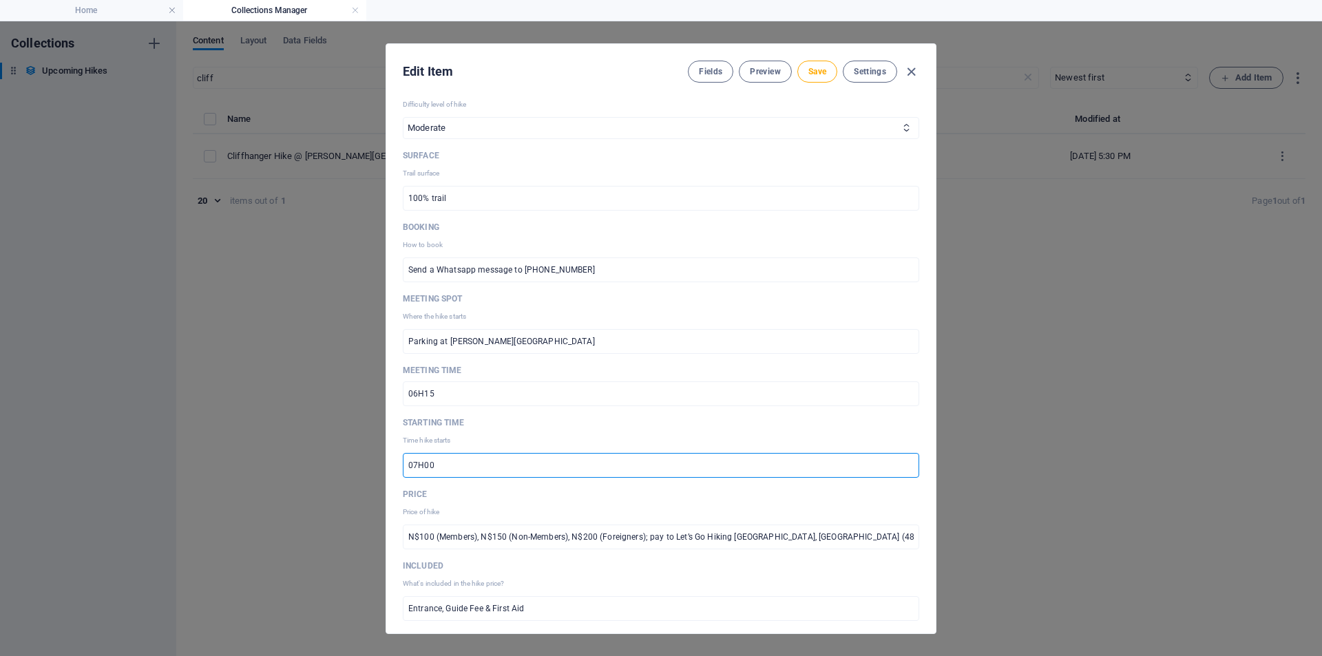
drag, startPoint x: 440, startPoint y: 461, endPoint x: 295, endPoint y: 454, distance: 144.7
click at [295, 454] on div "Edit Item Fields Preview Save Settings Name Cliffhanger Hike @ [PERSON_NAME][GE…" at bounding box center [661, 338] width 1322 height 635
type input "06H45"
click at [814, 78] on button "Save" at bounding box center [817, 72] width 40 height 22
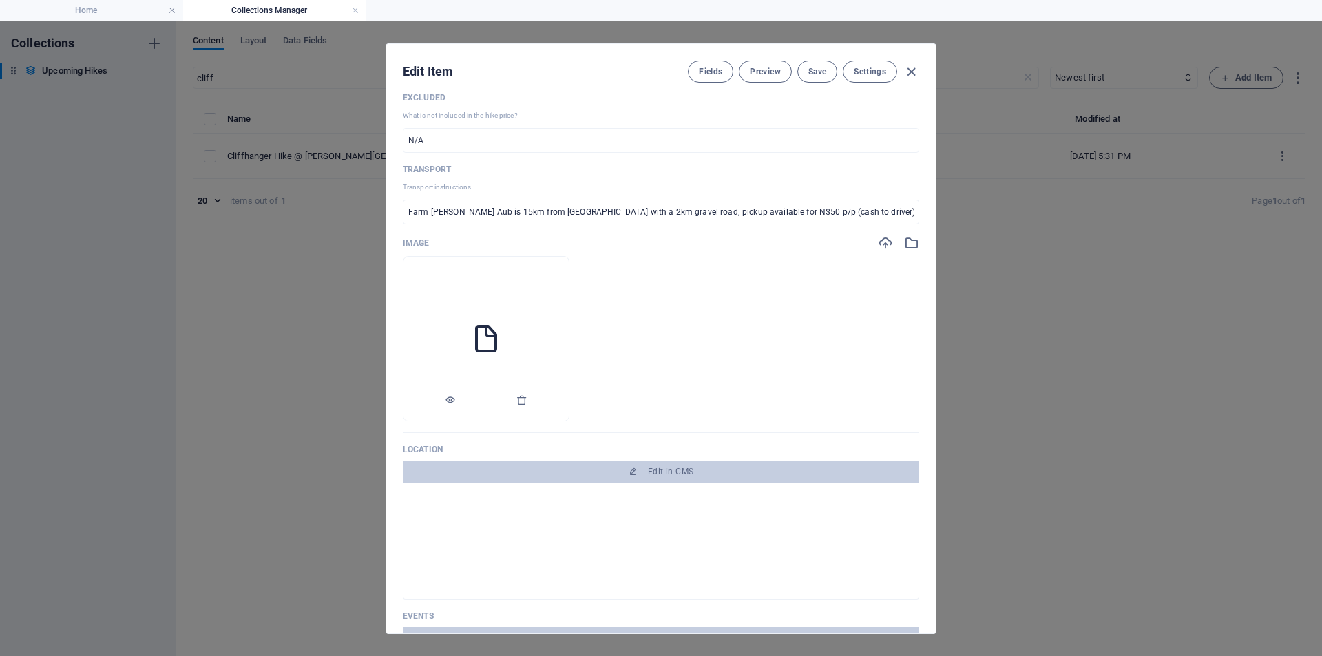
scroll to position [1308, 0]
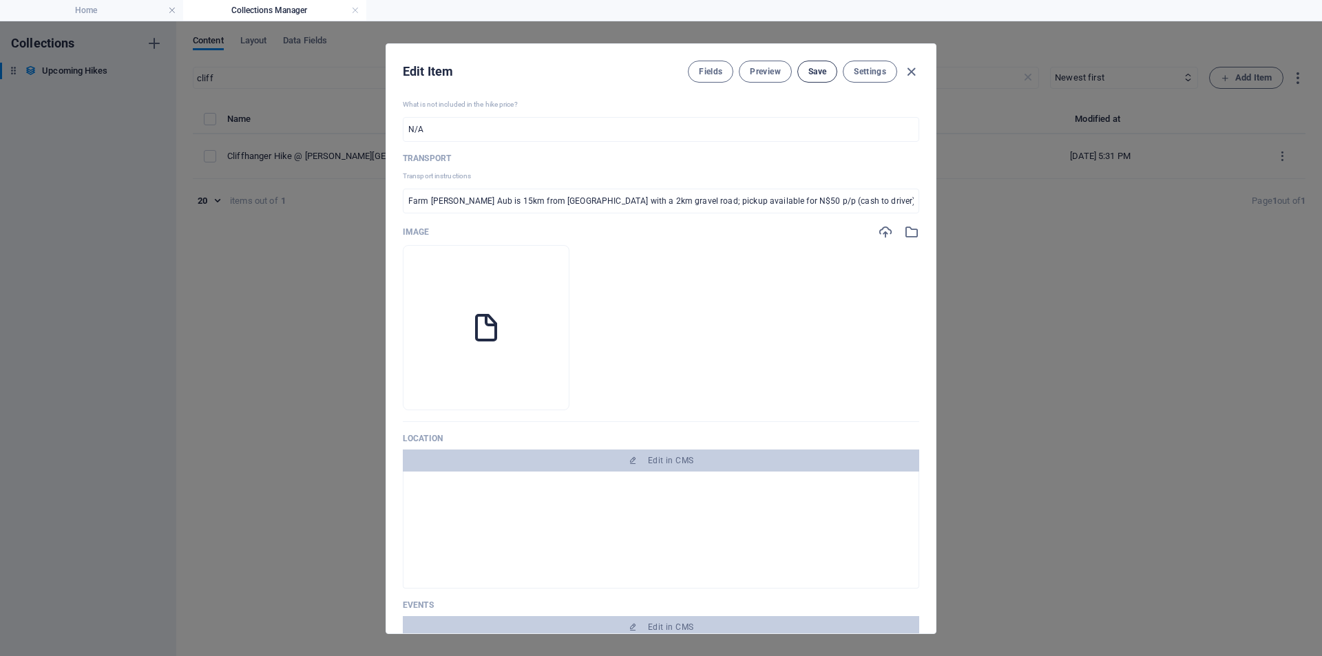
click at [808, 75] on span "Save" at bounding box center [817, 71] width 18 height 11
click at [240, 301] on div "Edit Item Fields Preview Save Settings Name Cliffhanger Hike @ [PERSON_NAME][GE…" at bounding box center [661, 338] width 1322 height 635
type input "[DATE]"
checkbox input "false"
type input "cliffhanger-hike-[PERSON_NAME]-aub-farm"
